Goal: Find specific page/section: Find specific page/section

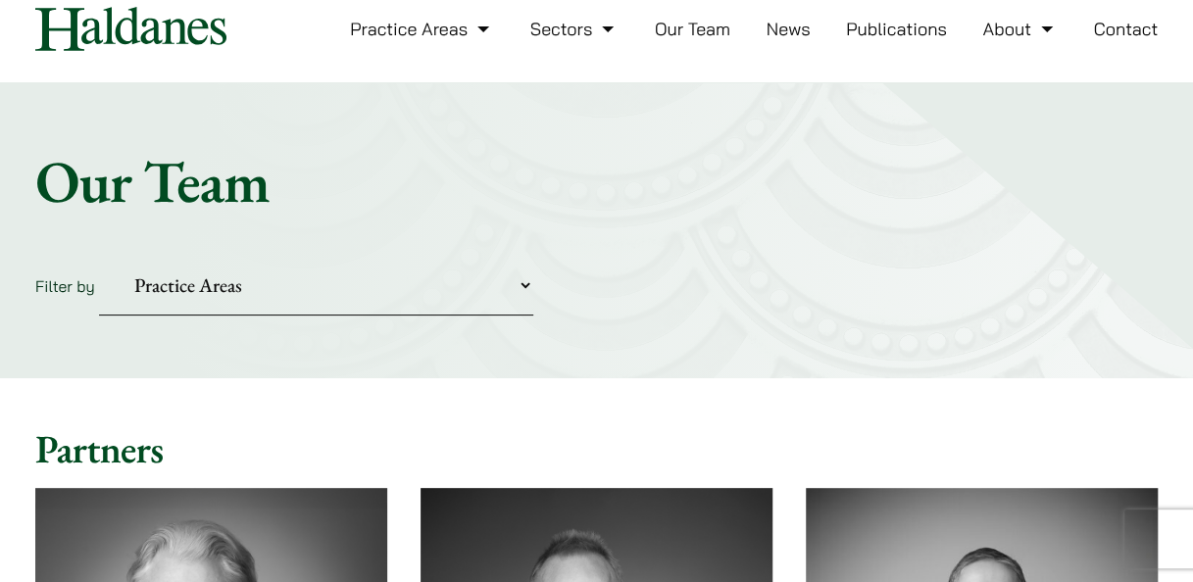
scroll to position [98, 0]
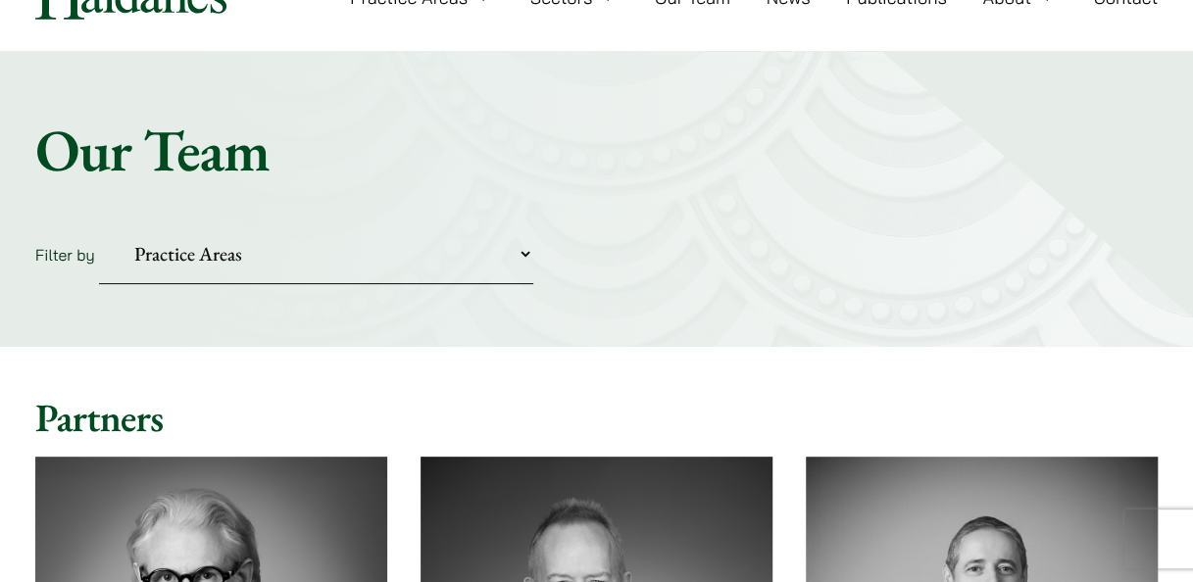
click at [529, 254] on select "Practice Areas Antitrust and Competition Civil Litigation & Dispute Resolution …" at bounding box center [316, 255] width 434 height 60
click at [99, 225] on select "Practice Areas Antitrust and Competition Civil Litigation & Dispute Resolution …" at bounding box center [316, 255] width 434 height 60
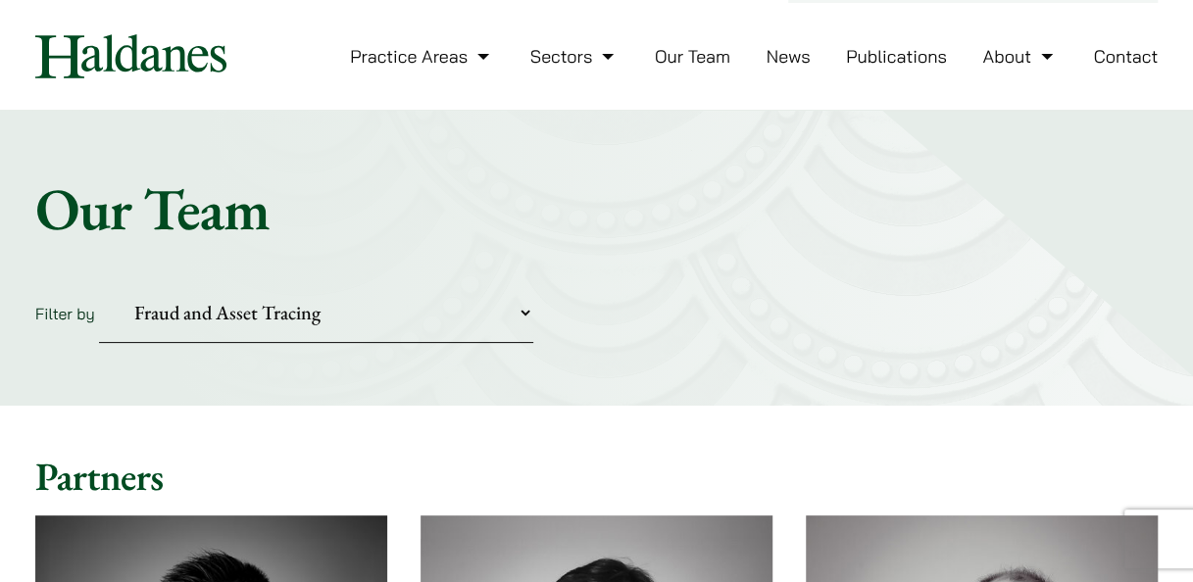
scroll to position [0, 0]
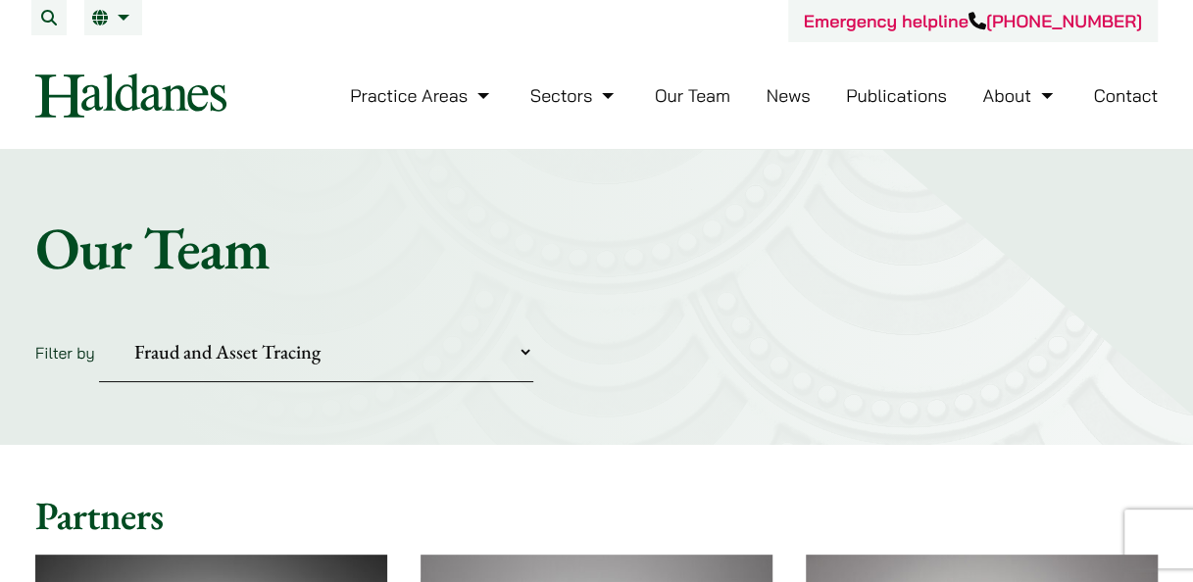
click at [531, 353] on select "Practice Areas Antitrust and Competition Civil Litigation & Dispute Resolution …" at bounding box center [316, 353] width 434 height 60
select select "securities-regulatory-disciplinary-matters"
click at [99, 323] on select "Practice Areas Antitrust and Competition Civil Litigation & Dispute Resolution …" at bounding box center [316, 353] width 434 height 60
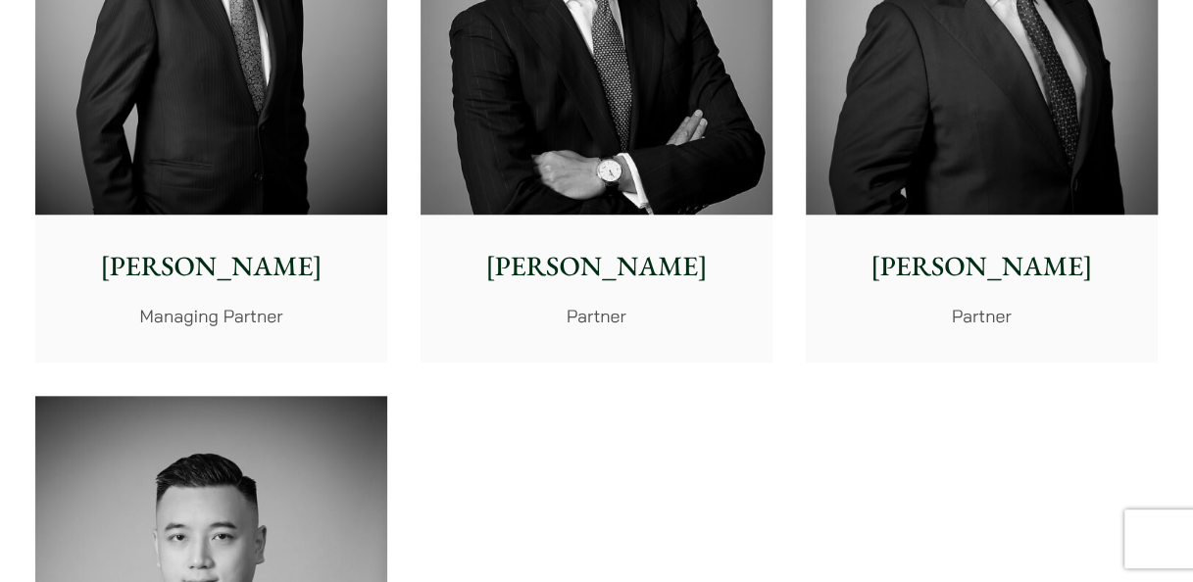
scroll to position [588, 0]
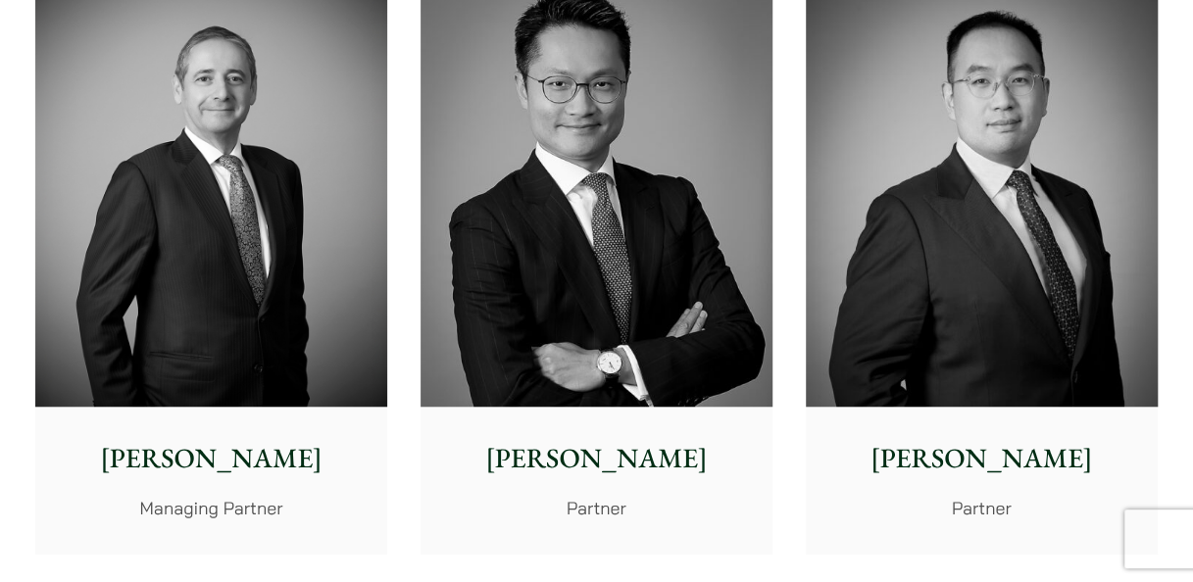
click at [978, 451] on p "[PERSON_NAME]" at bounding box center [982, 458] width 321 height 41
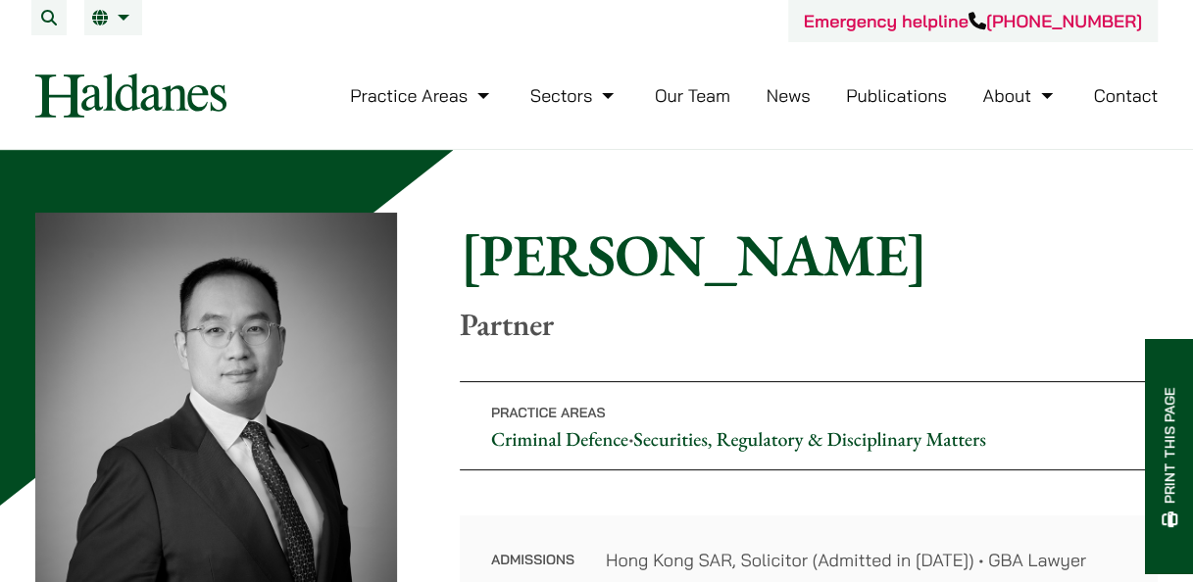
click at [907, 225] on h1 "[PERSON_NAME]" at bounding box center [809, 255] width 698 height 71
click at [750, 229] on h1 "[PERSON_NAME]" at bounding box center [809, 255] width 698 height 71
